Goal: Task Accomplishment & Management: Manage account settings

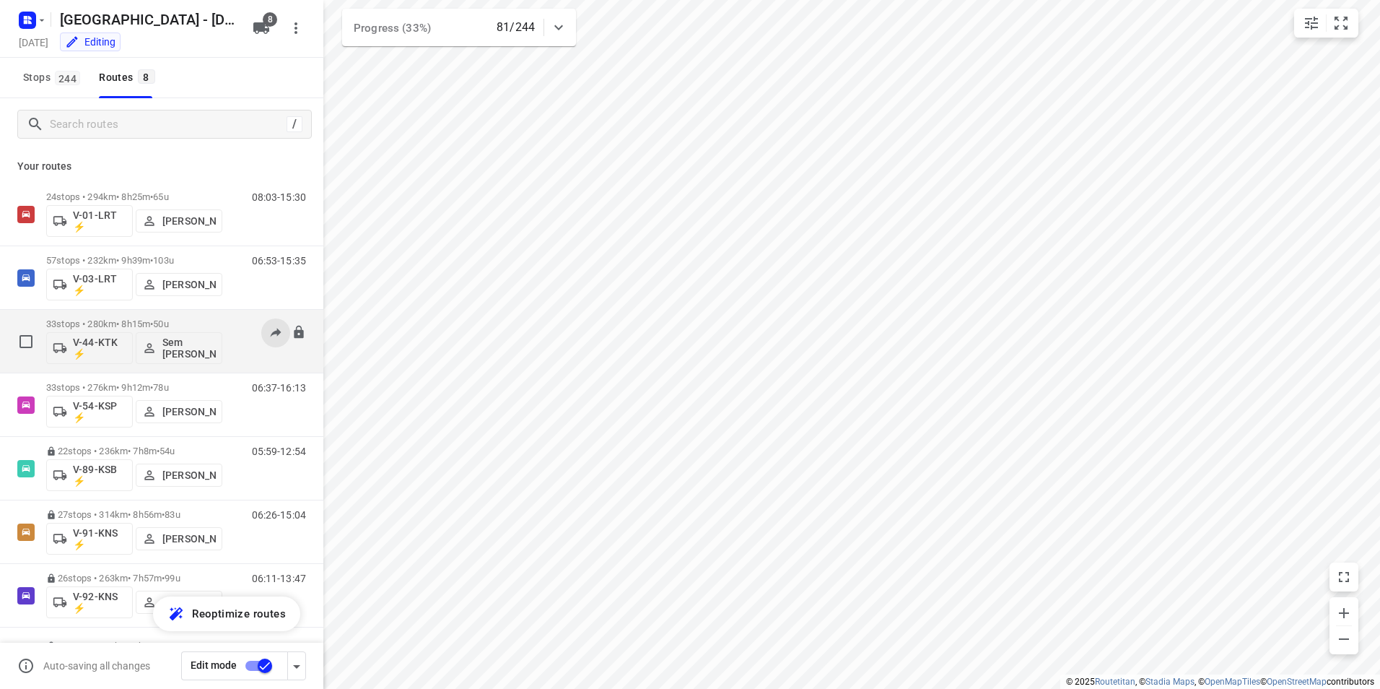
scroll to position [63, 0]
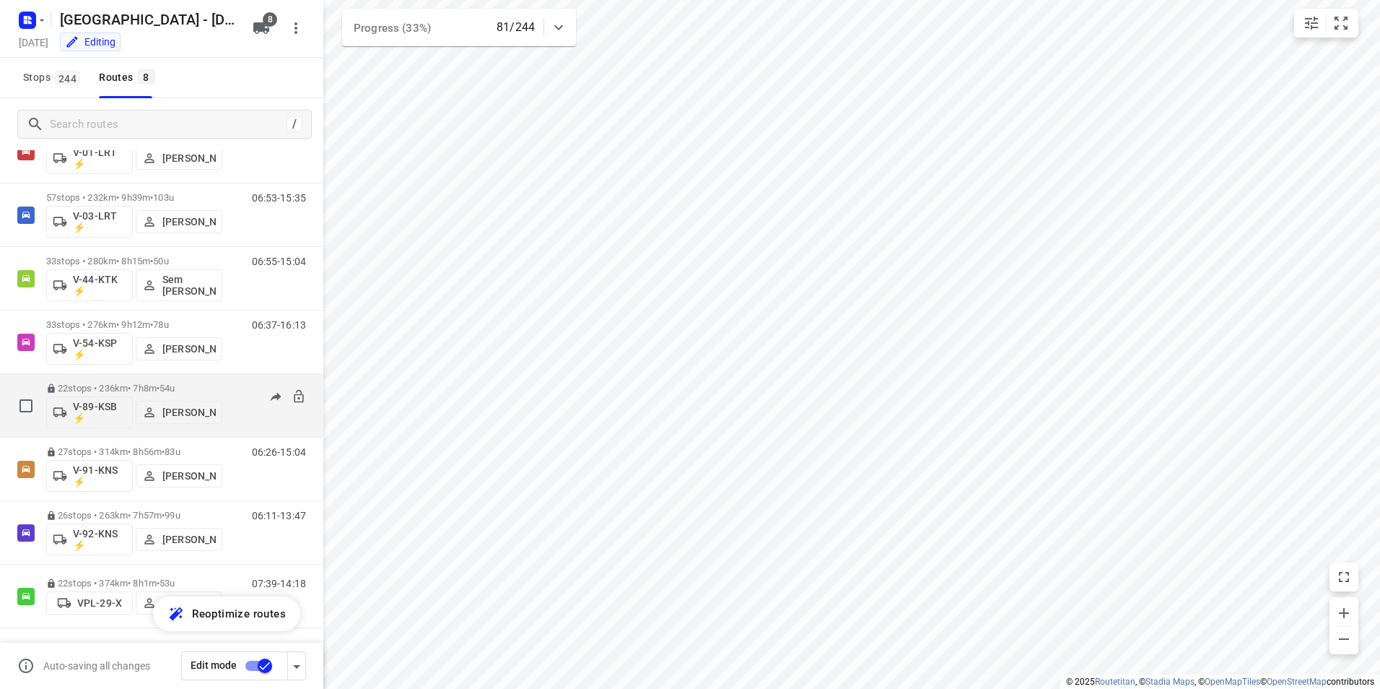
click at [207, 384] on p "22 stops • 236km • 7h8m • 54u" at bounding box center [134, 388] width 176 height 11
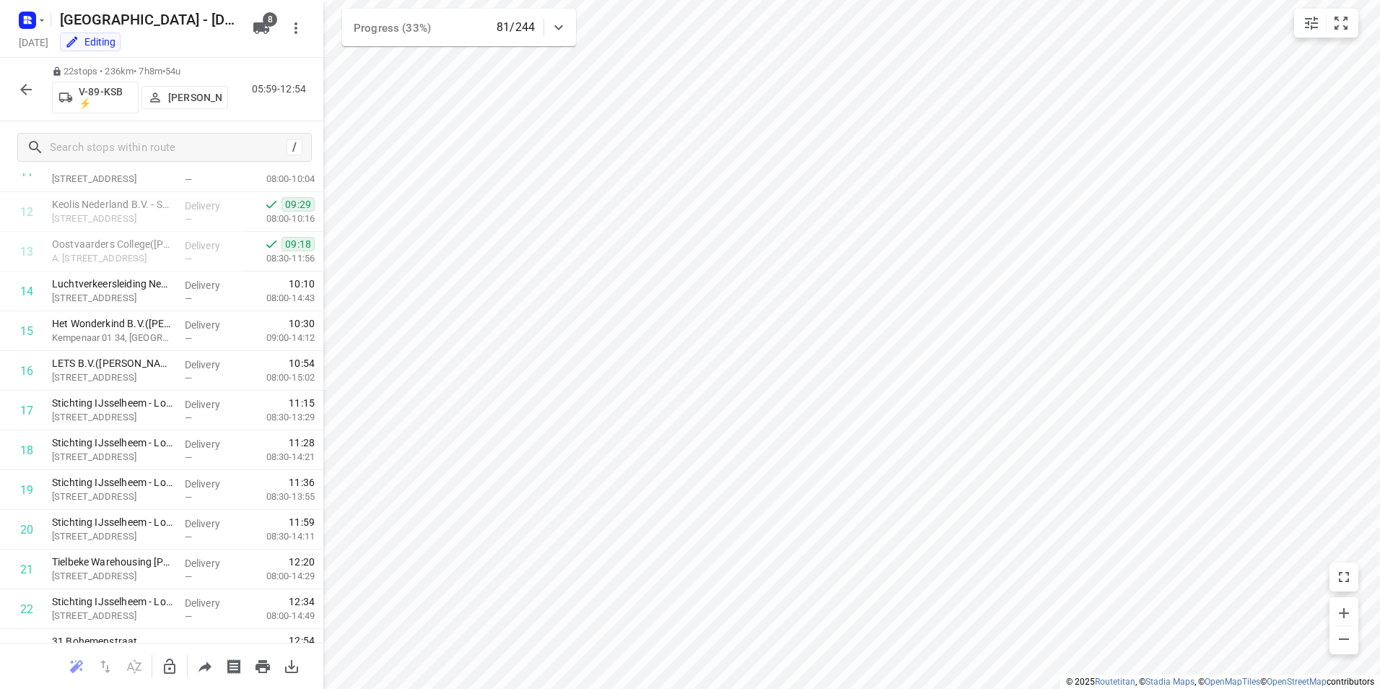
scroll to position [516, 0]
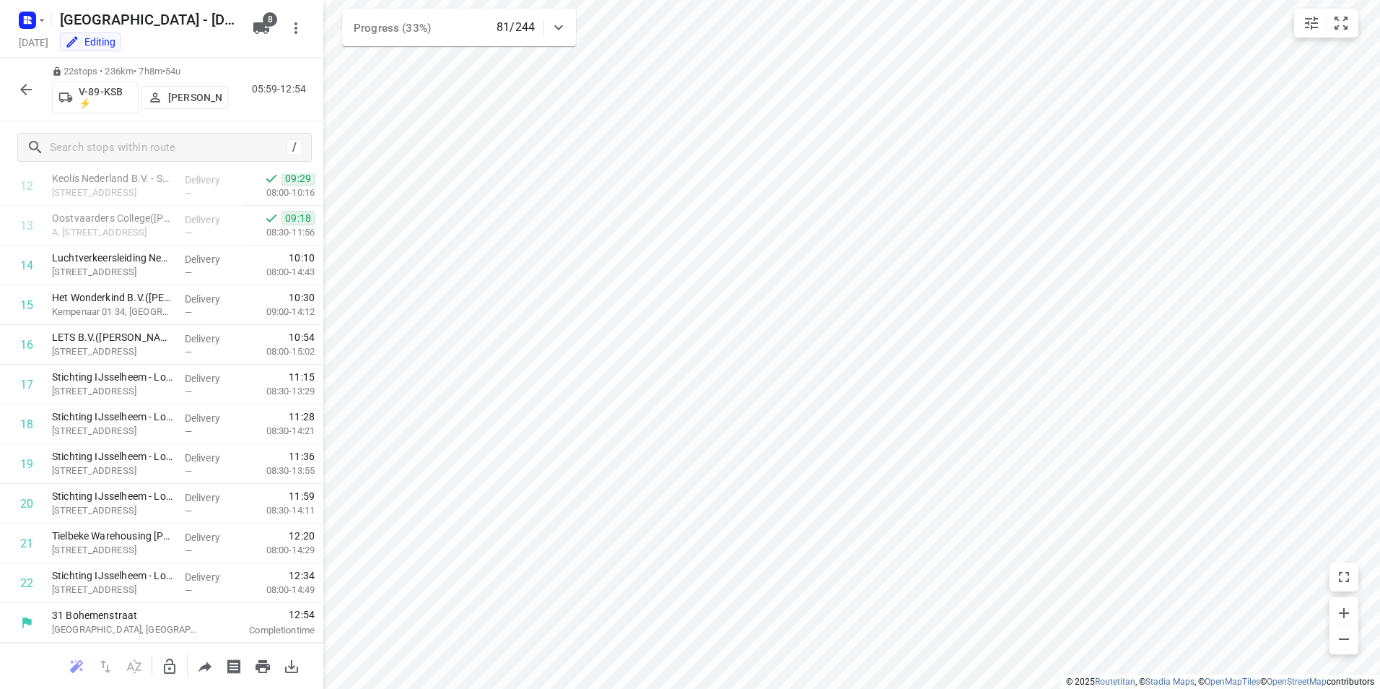
click at [32, 97] on icon "button" at bounding box center [25, 89] width 17 height 17
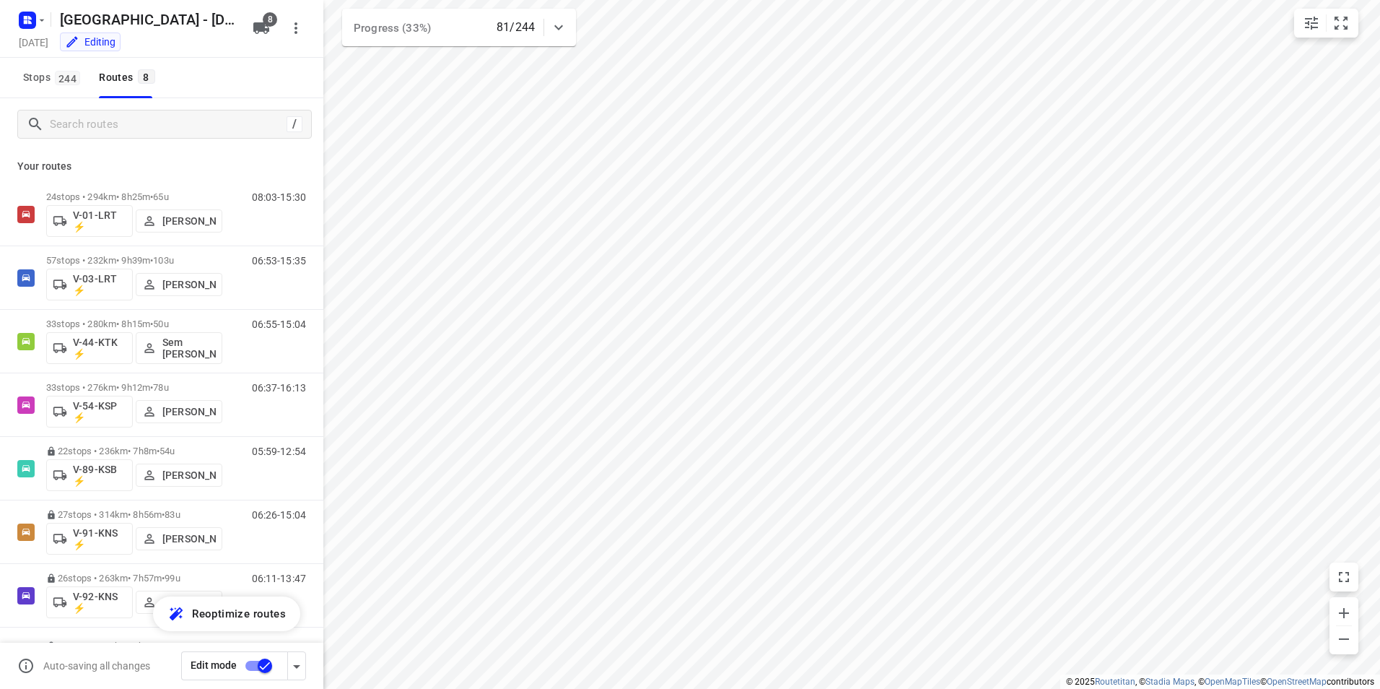
scroll to position [63, 0]
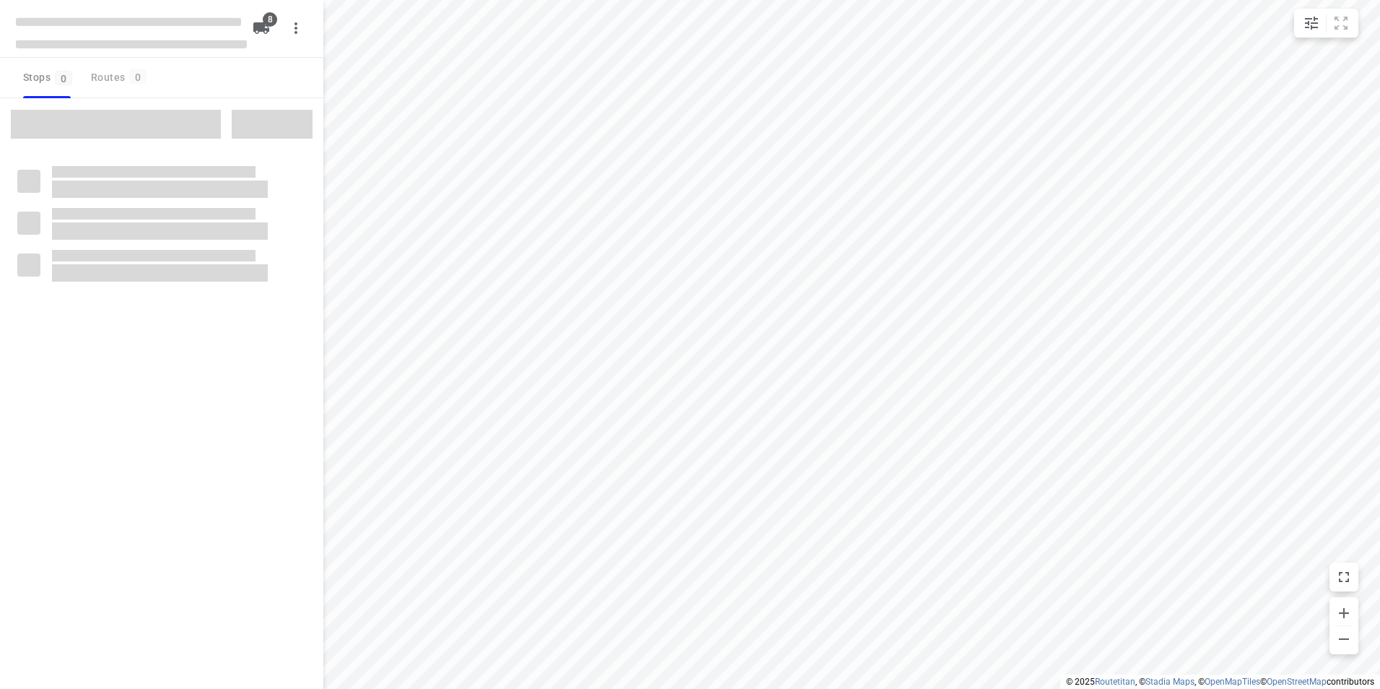
checkbox input "true"
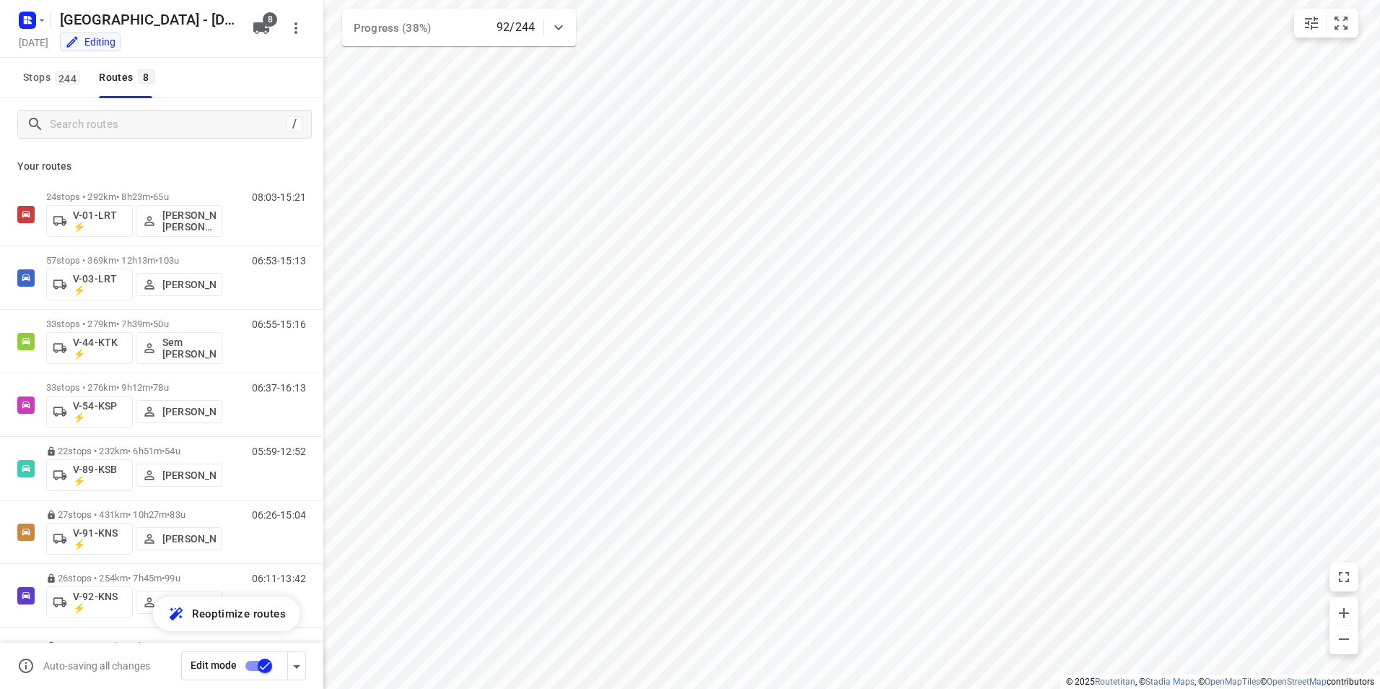
click at [561, 17] on div at bounding box center [558, 27] width 29 height 29
click at [562, 23] on div at bounding box center [558, 33] width 29 height 29
click at [148, 145] on div "/" at bounding box center [161, 124] width 323 height 52
